Goal: Task Accomplishment & Management: Complete application form

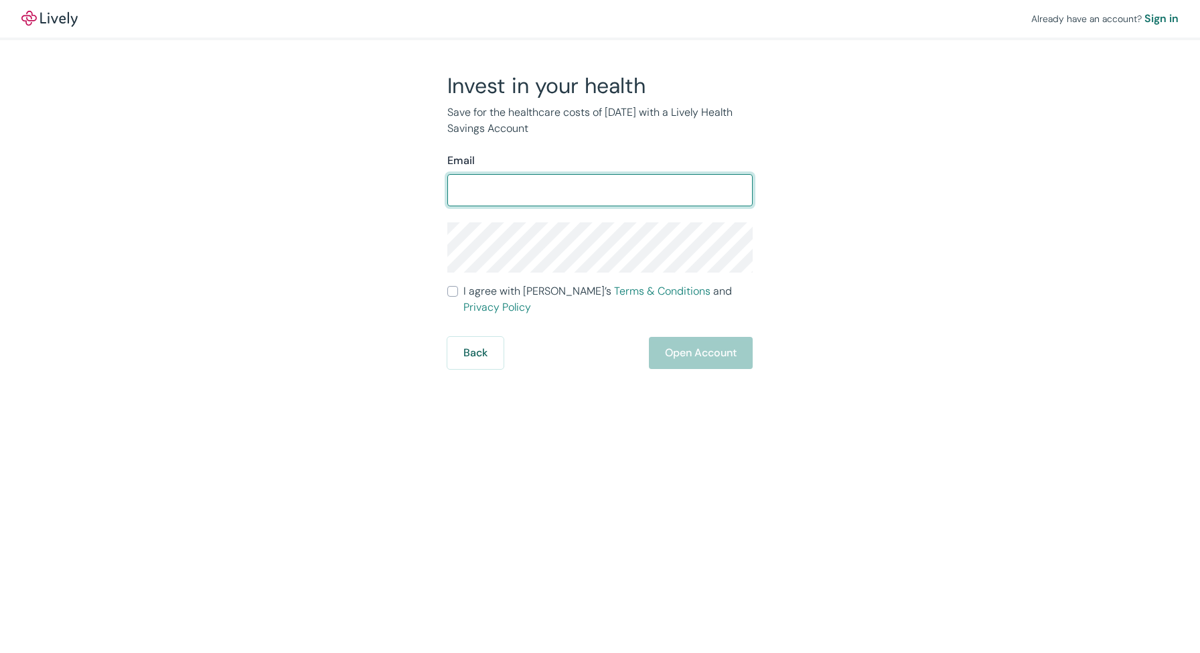
click at [354, 197] on div "Invest in your health Save for the healthcare costs of [DATE] with a Lively Hea…" at bounding box center [592, 220] width 643 height 297
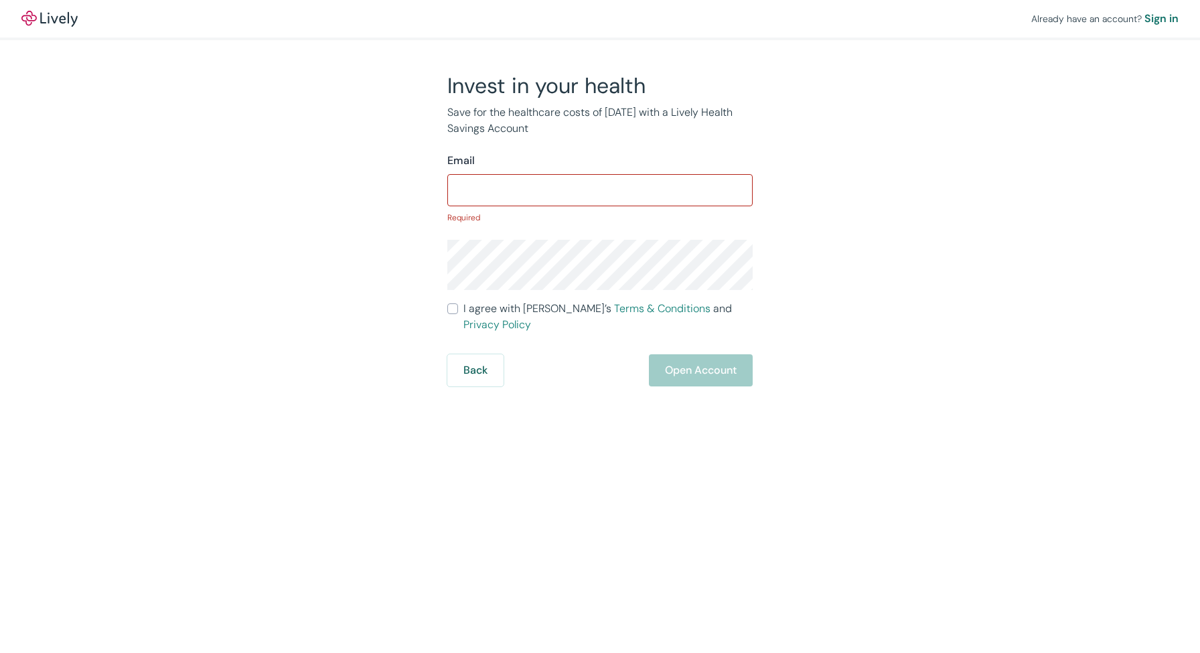
click at [357, 208] on div "Invest in your health Save for the healthcare costs of [DATE] with a Lively Hea…" at bounding box center [592, 229] width 643 height 314
click at [360, 211] on div "Invest in your health Save for the healthcare costs of [DATE] with a Lively Hea…" at bounding box center [592, 229] width 643 height 314
click at [543, 195] on input "Email" at bounding box center [599, 190] width 305 height 27
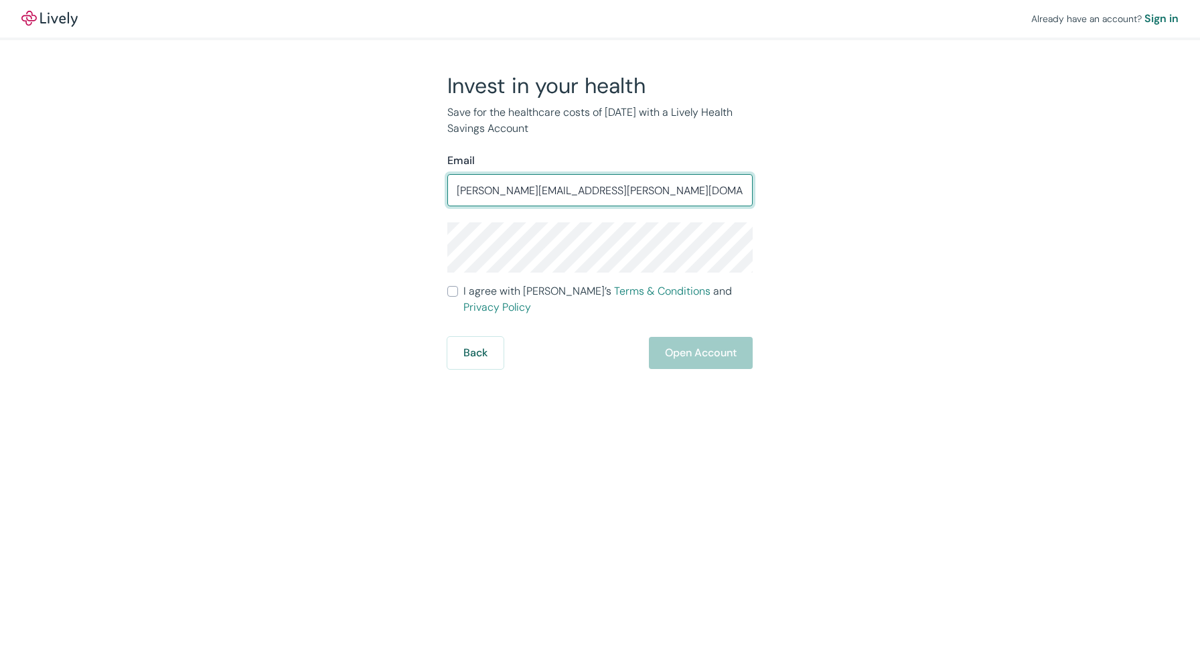
type input "[PERSON_NAME][EMAIL_ADDRESS][PERSON_NAME][DOMAIN_NAME]"
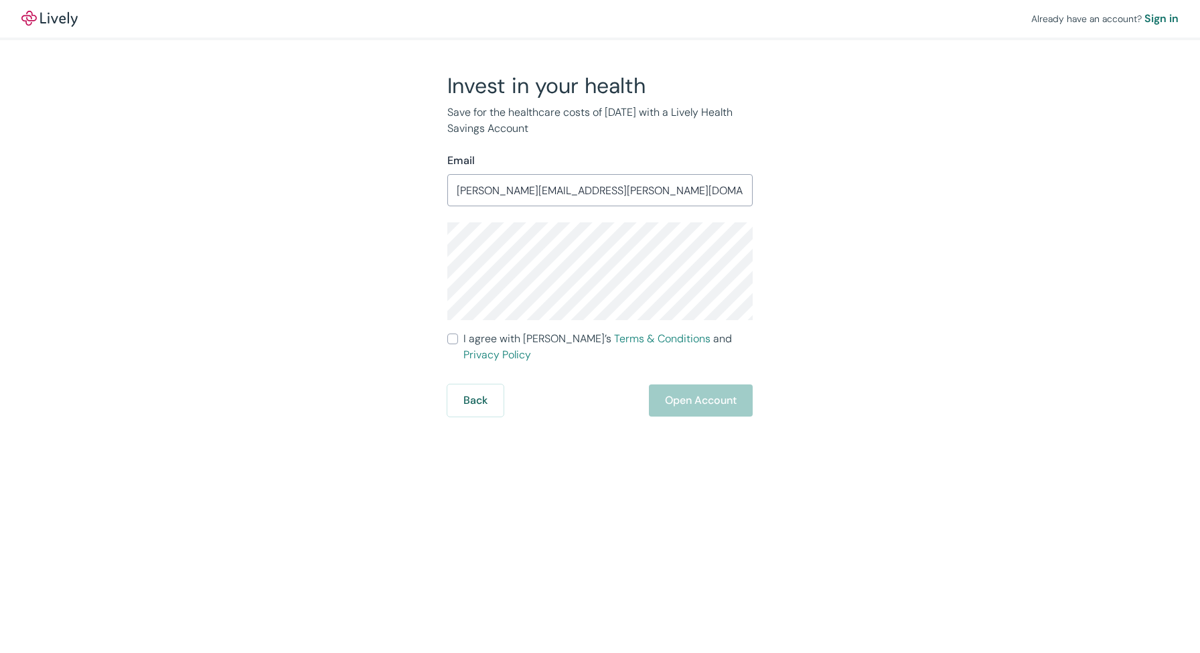
click at [454, 340] on input "I agree with Lively’s Terms & Conditions and Privacy Policy" at bounding box center [452, 338] width 11 height 11
checkbox input "true"
click at [701, 384] on button "Open Account" at bounding box center [701, 400] width 104 height 32
